Goal: Task Accomplishment & Management: Complete application form

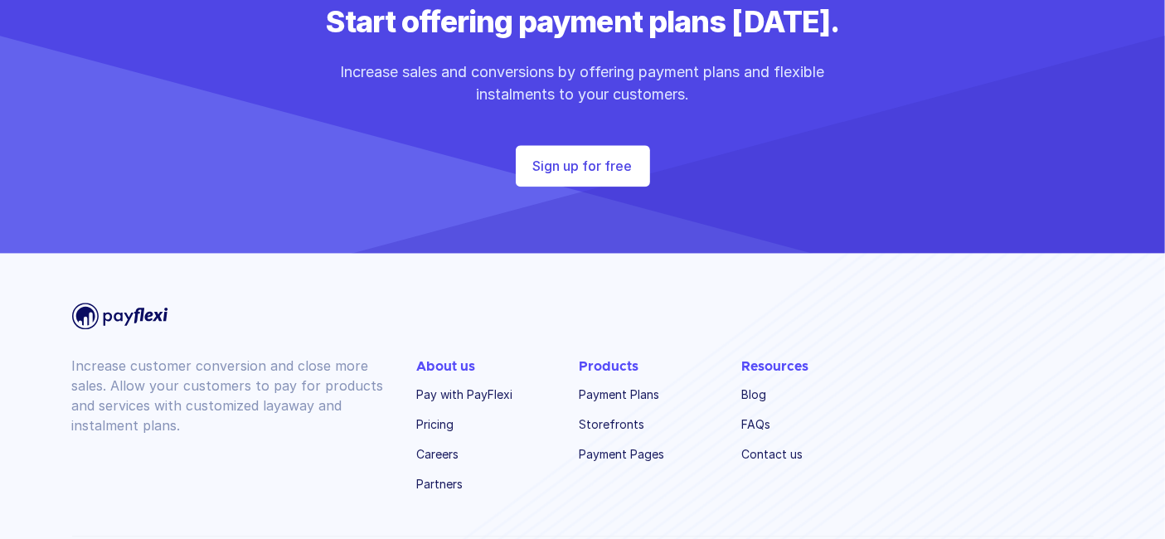
scroll to position [4051, 0]
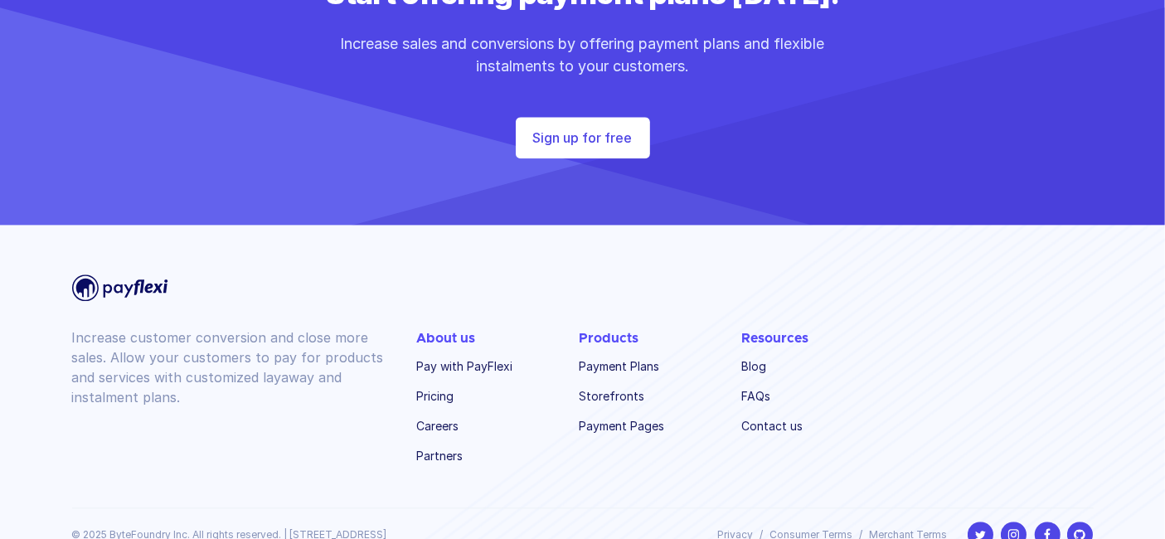
click at [607, 355] on link "Payment Plans" at bounding box center [628, 366] width 96 height 23
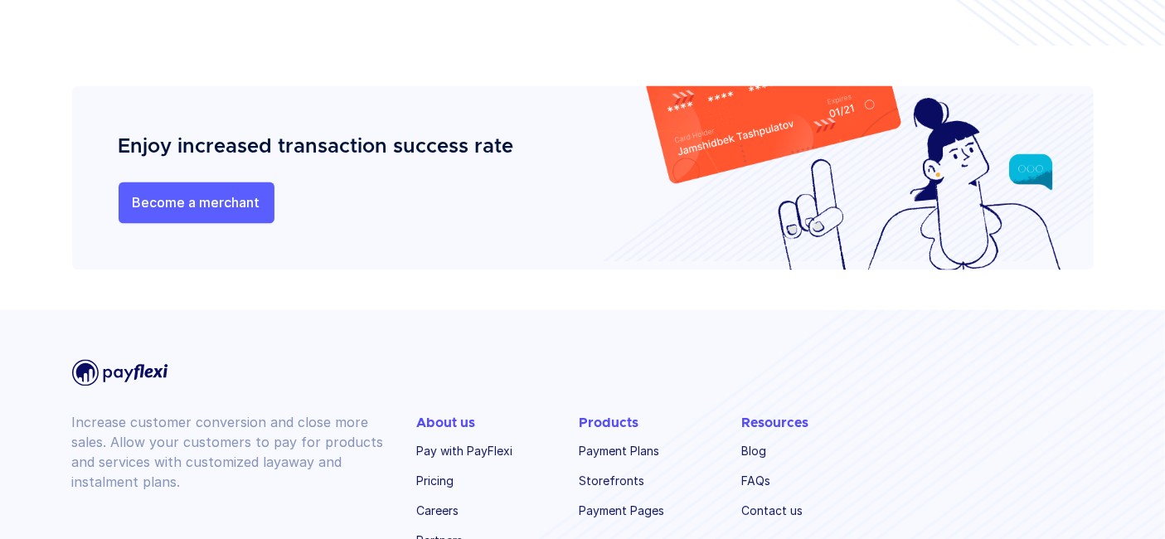
scroll to position [3628, 0]
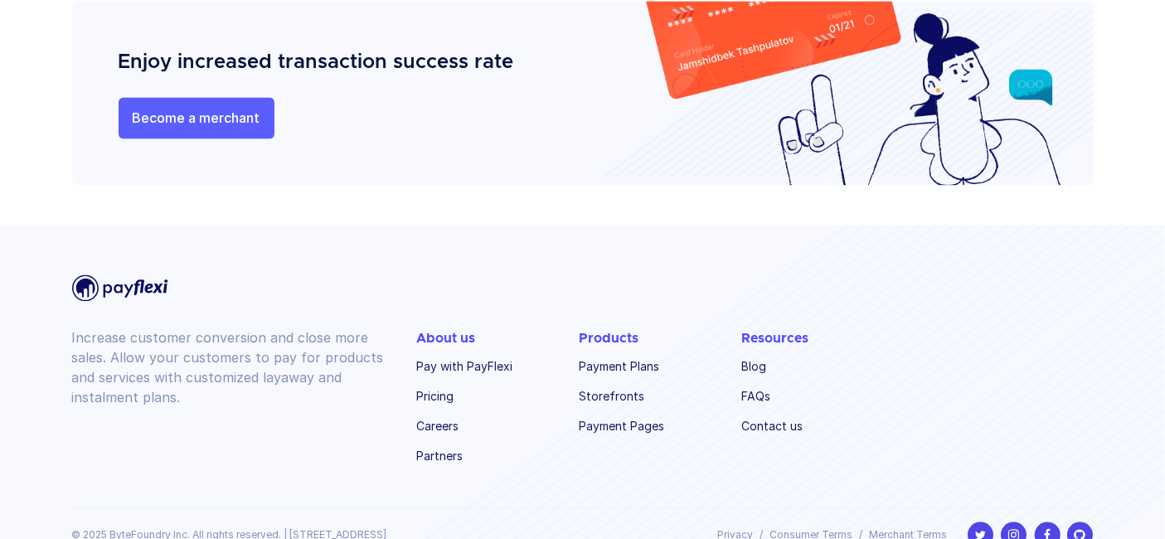
click at [760, 415] on link "Contact us" at bounding box center [790, 426] width 96 height 23
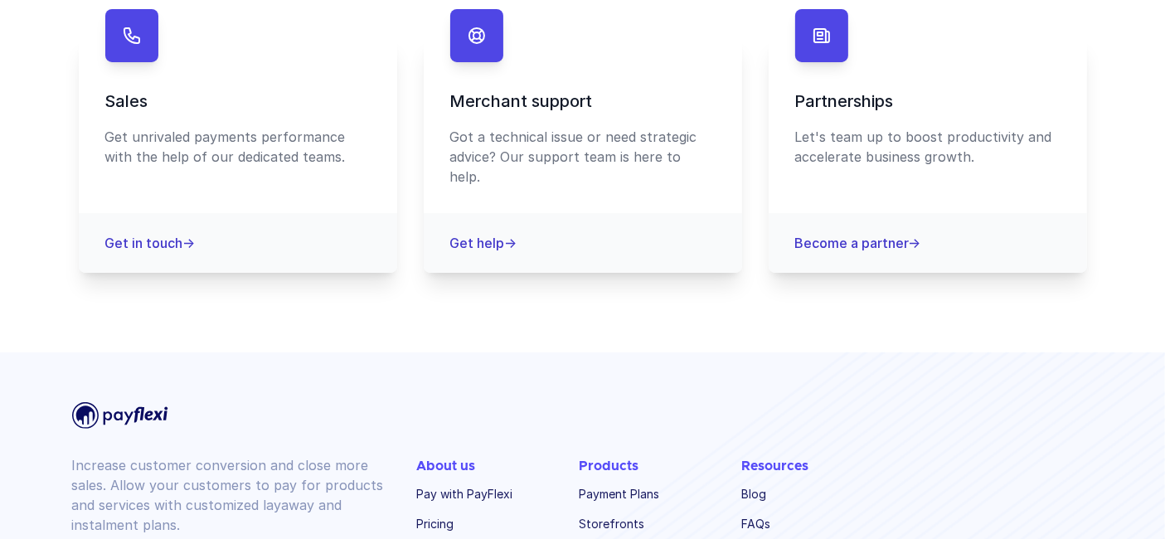
scroll to position [478, 0]
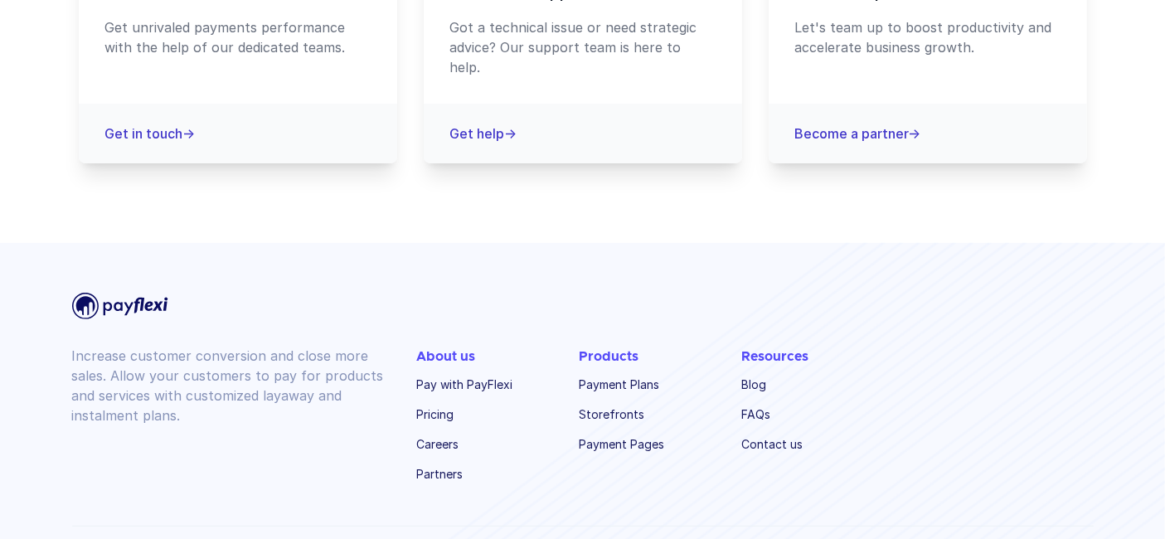
click at [634, 433] on link "Payment Pages" at bounding box center [628, 444] width 96 height 23
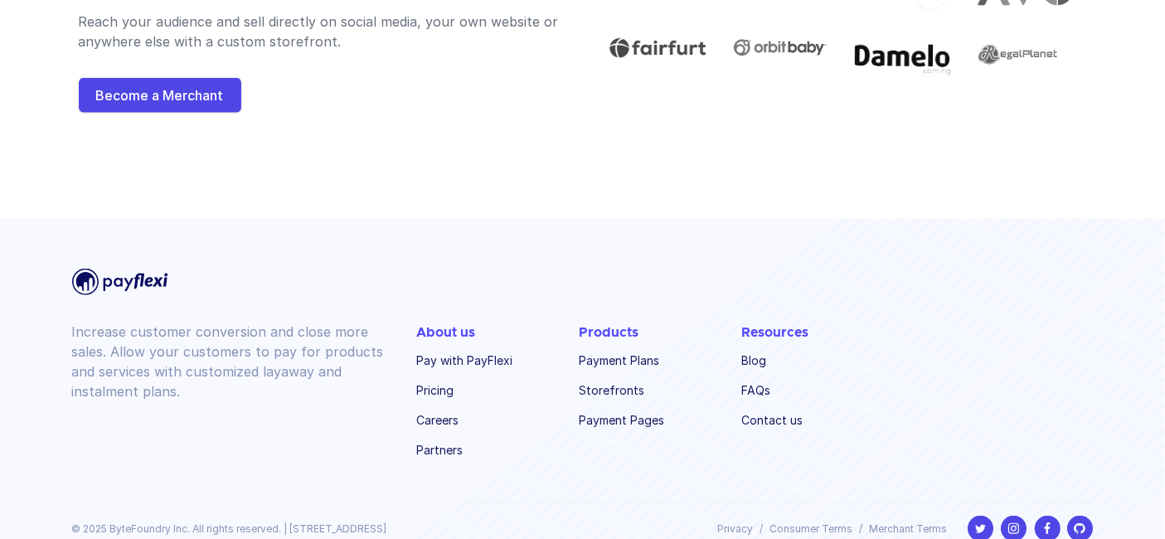
scroll to position [1705, 0]
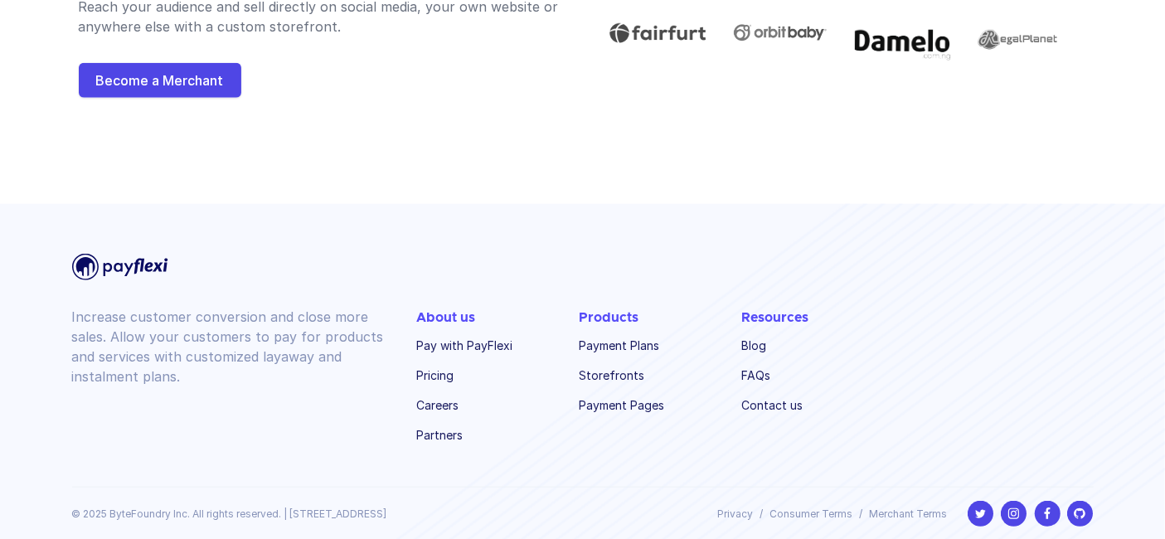
click at [450, 338] on link "Pay with PayFlexi" at bounding box center [465, 345] width 96 height 23
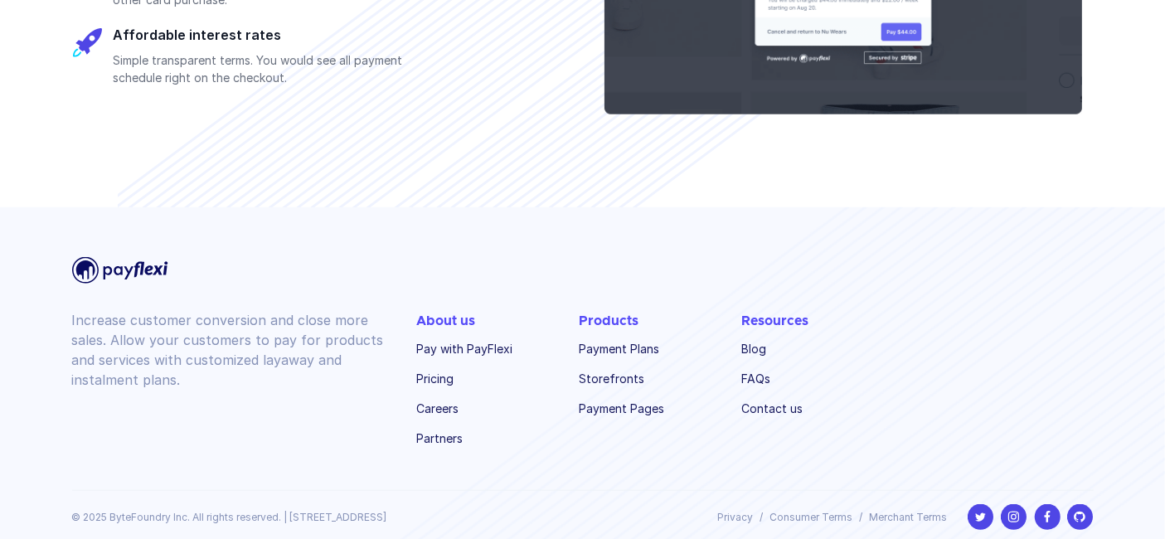
scroll to position [1976, 0]
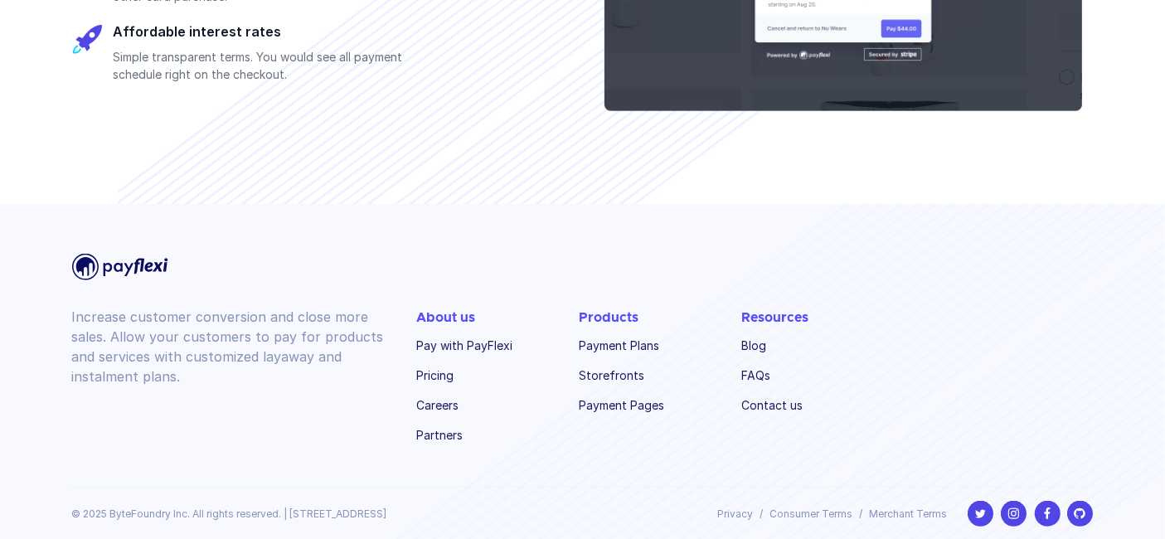
click at [444, 372] on link "Pricing" at bounding box center [465, 375] width 96 height 23
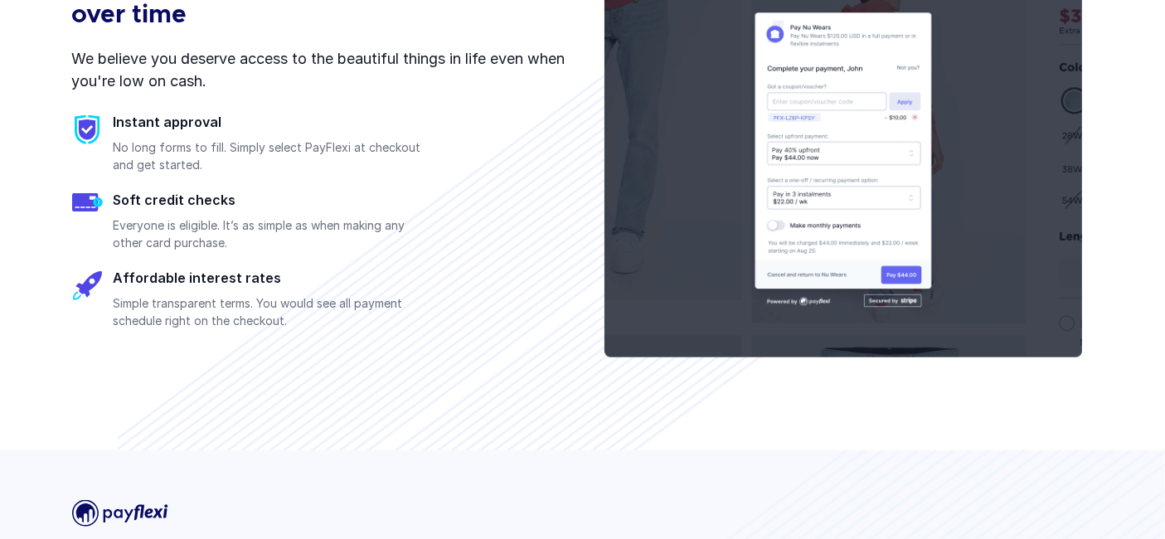
scroll to position [1331, 0]
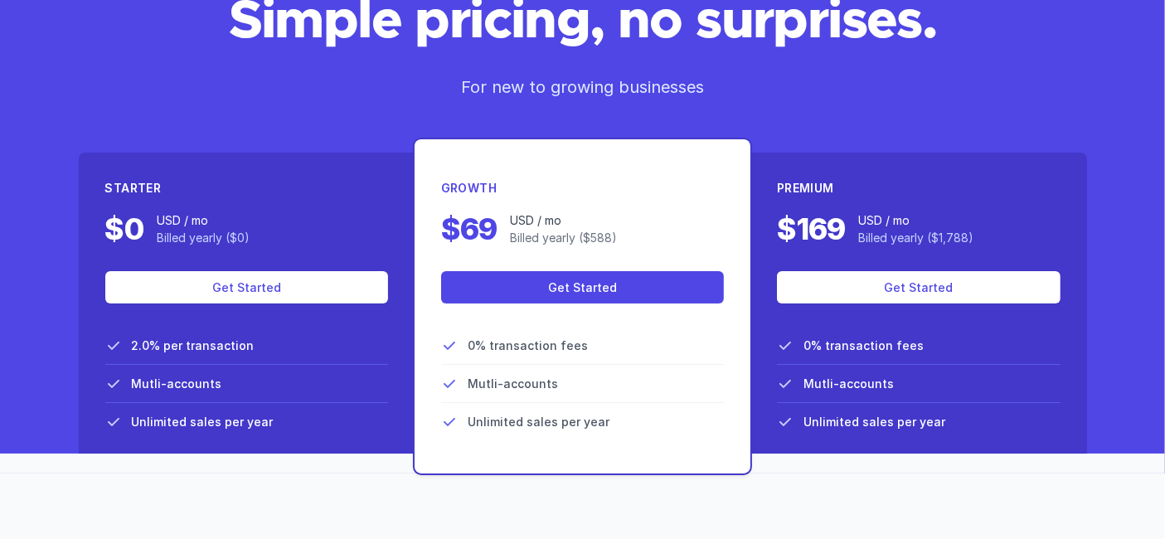
scroll to position [184, 0]
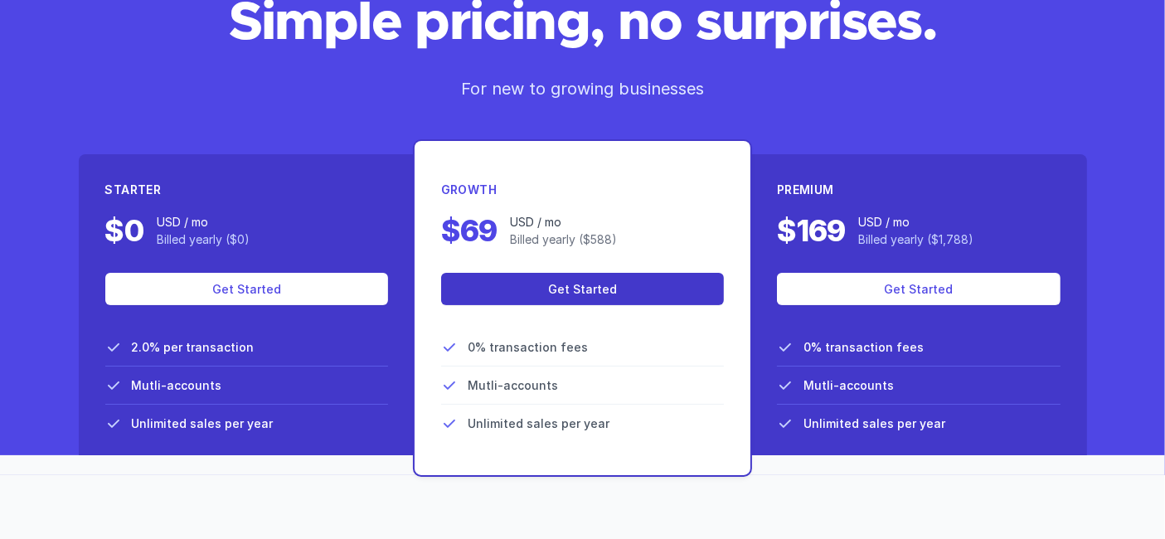
click at [523, 285] on link "Get Started" at bounding box center [582, 289] width 283 height 32
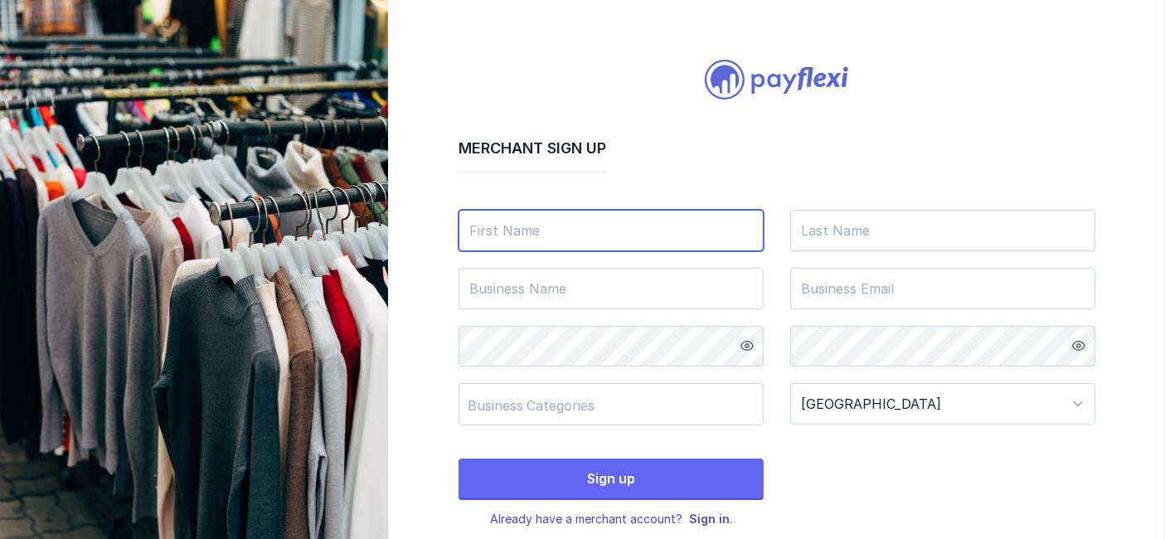
click at [517, 229] on input "text" at bounding box center [611, 230] width 305 height 41
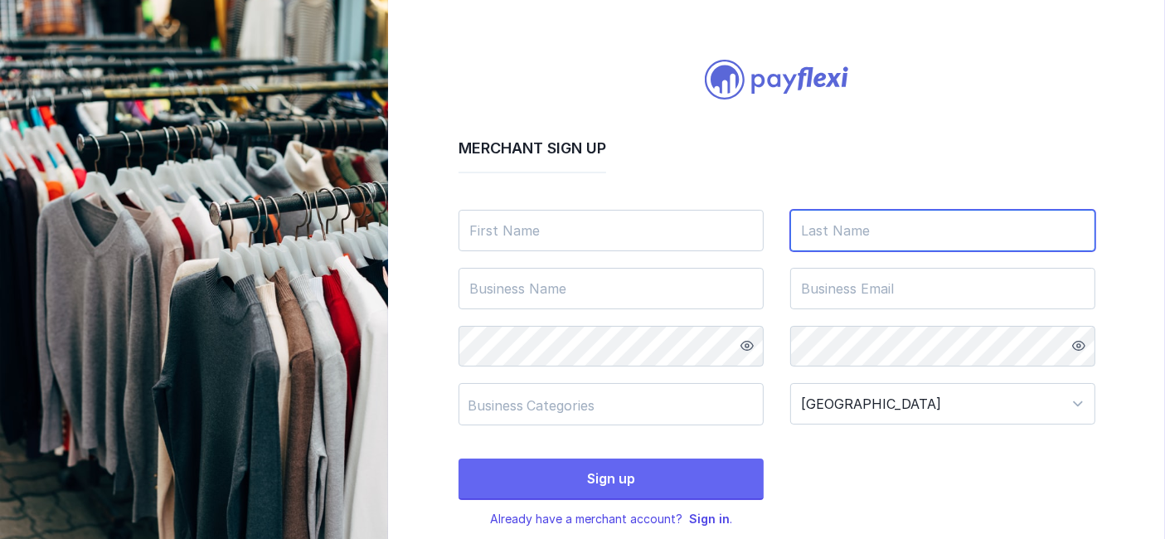
click at [820, 226] on input "text" at bounding box center [942, 230] width 305 height 41
click at [860, 473] on div "Sign up Already have a merchant account? Sign in ." at bounding box center [777, 486] width 637 height 82
